Goal: Information Seeking & Learning: Learn about a topic

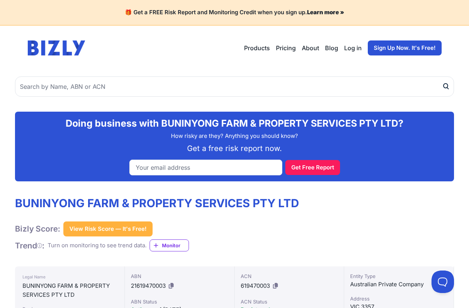
click at [284, 50] on link "Pricing" at bounding box center [286, 48] width 20 height 9
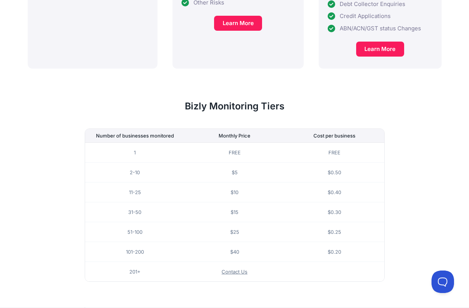
scroll to position [433, 0]
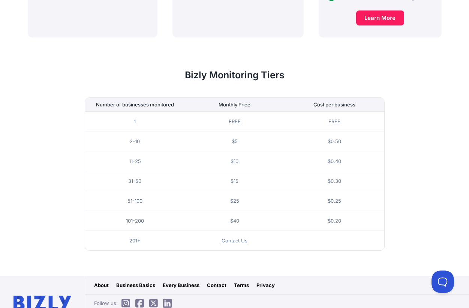
click at [142, 282] on link "Business Basics" at bounding box center [135, 286] width 39 height 8
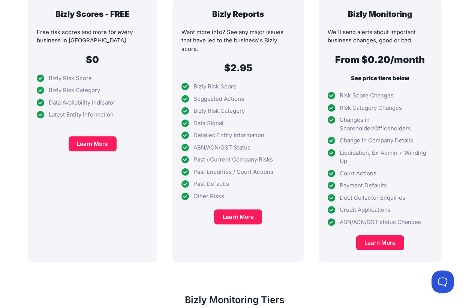
scroll to position [0, 0]
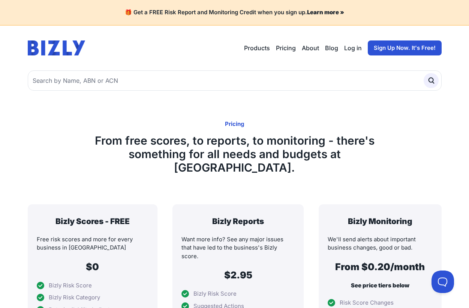
click at [308, 48] on link "About" at bounding box center [310, 48] width 17 height 9
